Goal: Task Accomplishment & Management: Manage account settings

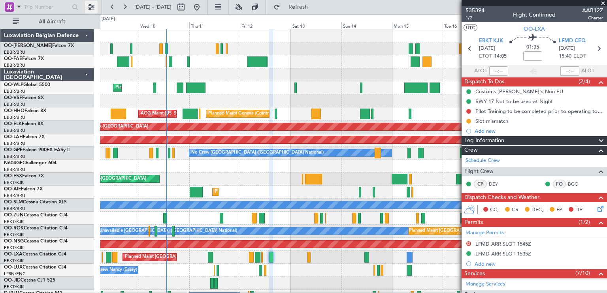
scroll to position [281, 0]
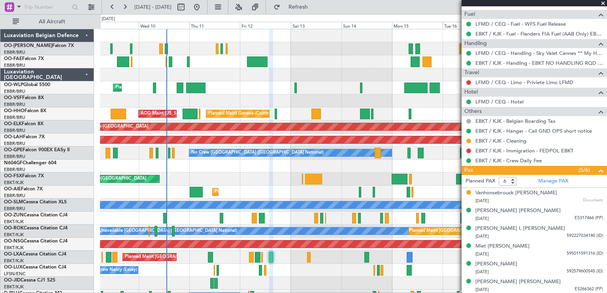
click at [604, 4] on span at bounding box center [603, 3] width 8 height 7
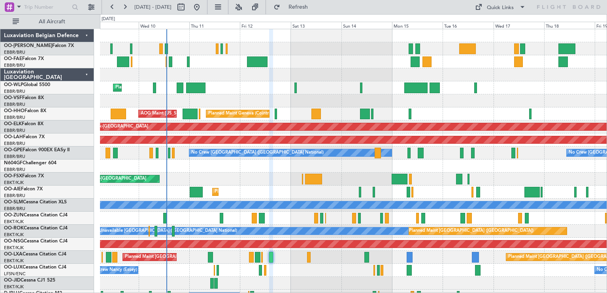
type input "0"
click at [36, 242] on link "OO-NSG Cessna Citation CJ4" at bounding box center [36, 241] width 64 height 5
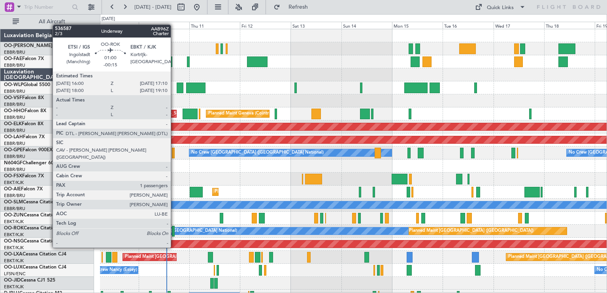
click at [174, 233] on div at bounding box center [173, 231] width 3 height 11
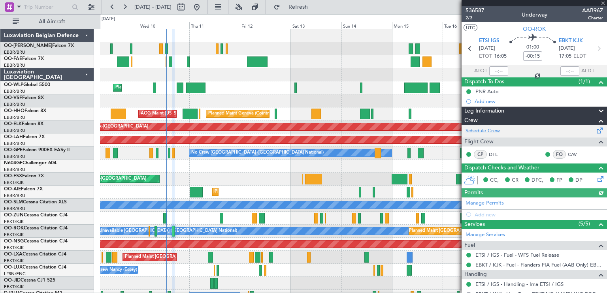
click at [489, 128] on link "Schedule Crew" at bounding box center [483, 131] width 34 height 8
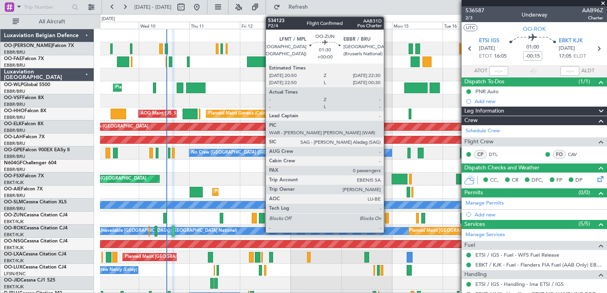
click at [387, 218] on div at bounding box center [387, 218] width 4 height 11
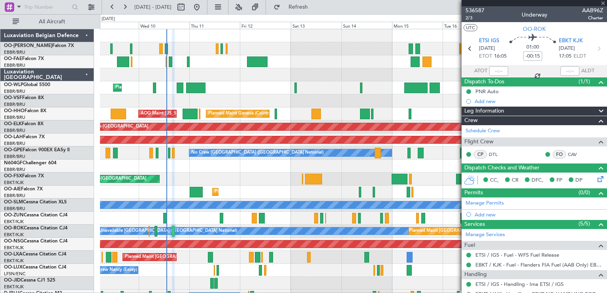
type input "0"
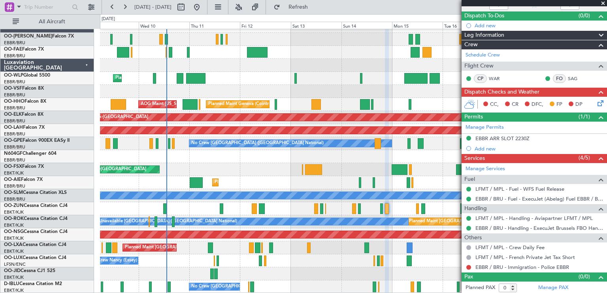
scroll to position [9, 0]
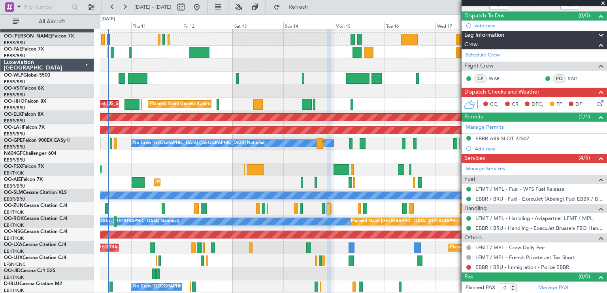
click at [316, 161] on div "Planned Maint Liege Planned Maint Geneva ([GEOGRAPHIC_DATA]) AOG Maint [US_STAT…" at bounding box center [353, 157] width 507 height 274
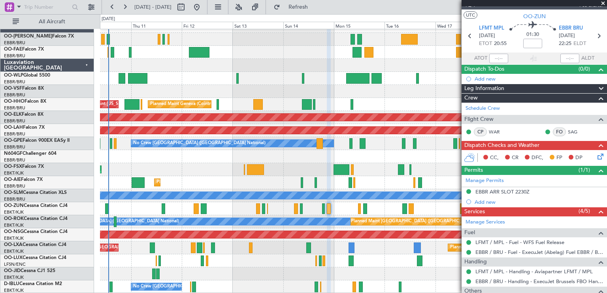
scroll to position [0, 0]
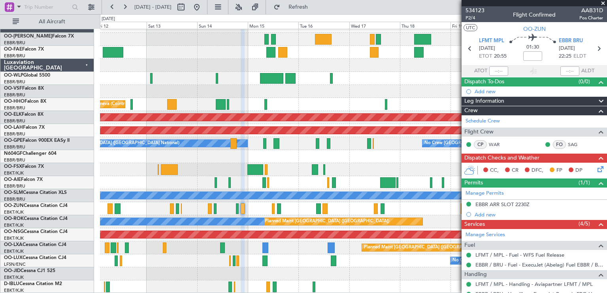
click at [302, 202] on div "Planned Maint Kortrijk-[GEOGRAPHIC_DATA]" at bounding box center [353, 208] width 507 height 13
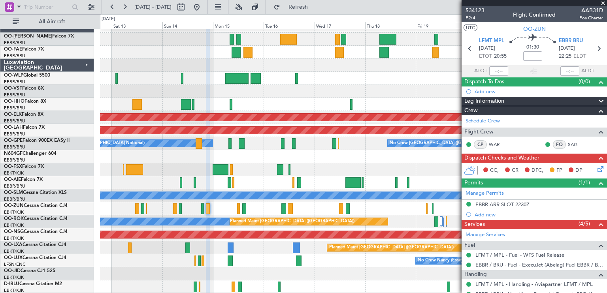
click at [336, 167] on div "Planned Maint Geneva (Cointrin) AOG Maint [US_STATE] ([GEOGRAPHIC_DATA]) Planne…" at bounding box center [353, 157] width 507 height 274
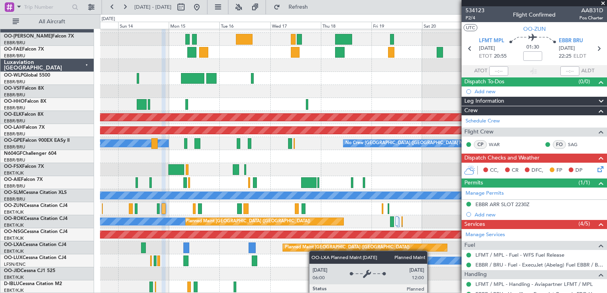
click at [297, 251] on div "Planned Maint Geneva (Cointrin) Planned Maint [GEOGRAPHIC_DATA]-[GEOGRAPHIC_DAT…" at bounding box center [353, 157] width 507 height 274
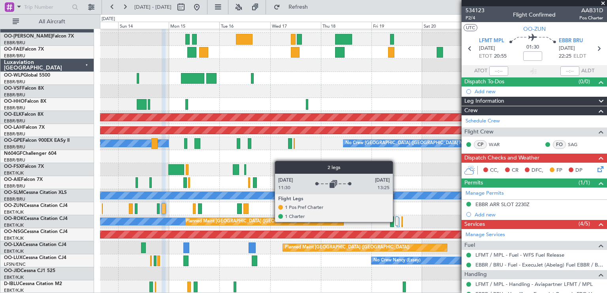
click at [396, 222] on div at bounding box center [397, 221] width 3 height 9
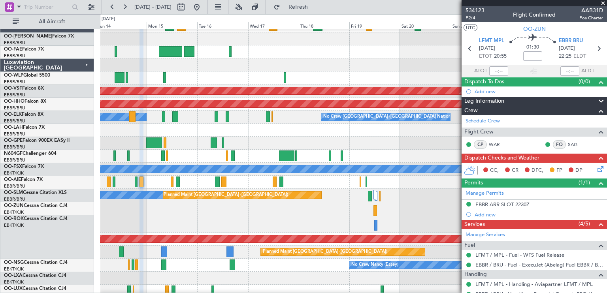
scroll to position [40, 0]
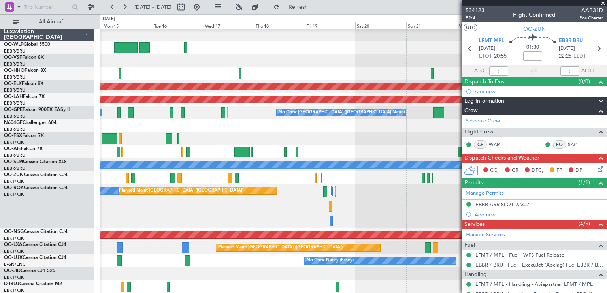
click at [350, 168] on div "Planned Maint Geneva (Cointrin) Planned Maint [GEOGRAPHIC_DATA]-[GEOGRAPHIC_DAT…" at bounding box center [353, 141] width 507 height 305
